Goal: Complete application form: Complete application form

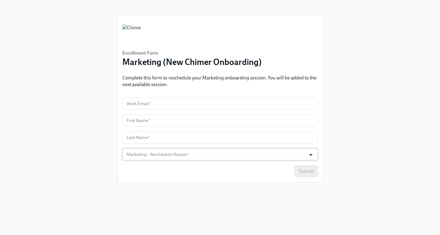
click at [313, 154] on icon "Open" at bounding box center [311, 155] width 8 height 8
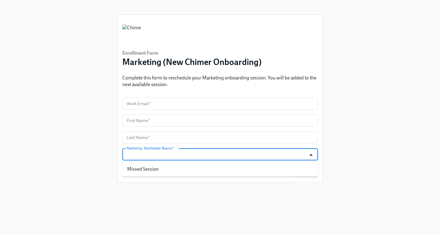
click at [313, 154] on icon "Close" at bounding box center [311, 155] width 8 height 8
click at [176, 104] on input "text" at bounding box center [220, 104] width 196 height 12
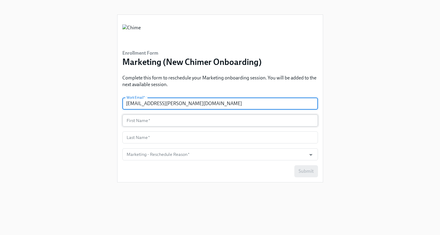
type input "[EMAIL_ADDRESS][PERSON_NAME][DOMAIN_NAME]"
click at [168, 120] on input "text" at bounding box center [220, 121] width 196 height 12
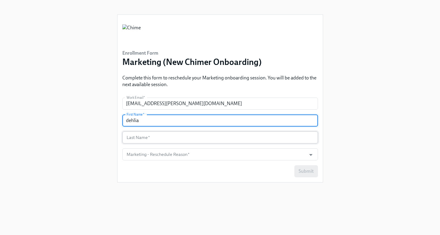
type input "dehlia"
click at [167, 135] on input "text" at bounding box center [220, 138] width 196 height 12
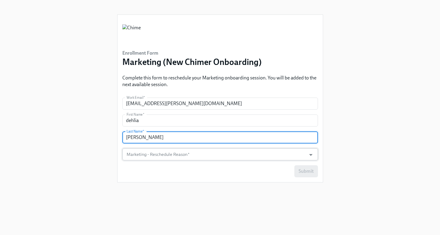
type input "[PERSON_NAME]"
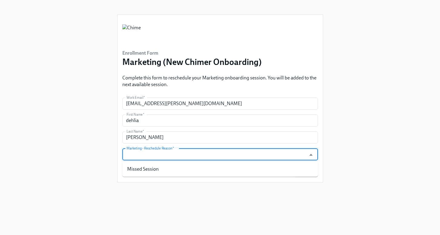
click at [182, 154] on input "Marketing - Reschedule Reason   *" at bounding box center [214, 155] width 178 height 12
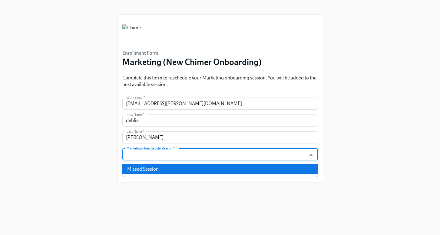
click at [172, 167] on li "Missed Session" at bounding box center [220, 169] width 196 height 10
type input "Missed Session"
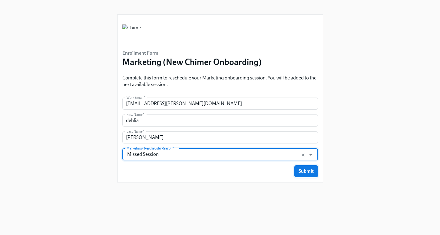
click at [301, 173] on span "Submit" at bounding box center [305, 172] width 15 height 6
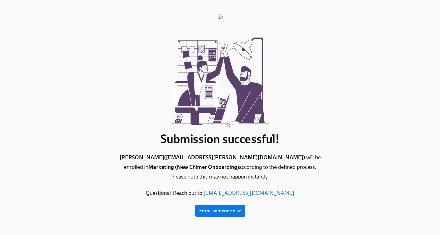
click at [227, 212] on span "Enroll someone else" at bounding box center [220, 211] width 42 height 6
